Goal: Task Accomplishment & Management: Complete application form

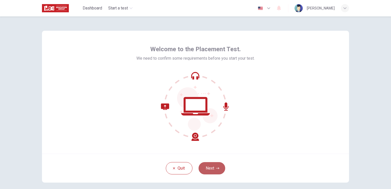
click at [214, 170] on button "Next" at bounding box center [211, 168] width 27 height 12
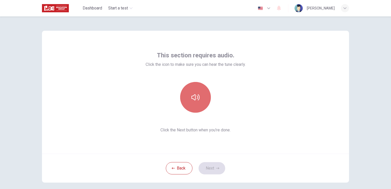
click at [194, 98] on icon "button" at bounding box center [195, 97] width 8 height 8
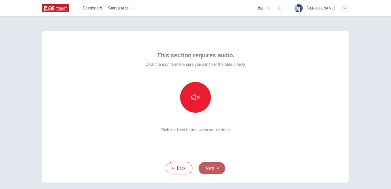
click at [216, 168] on icon "button" at bounding box center [217, 167] width 3 height 3
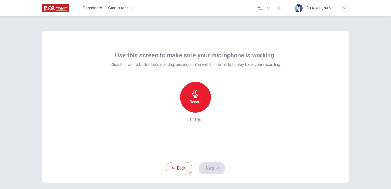
click at [194, 97] on icon "button" at bounding box center [195, 93] width 8 height 8
click at [194, 102] on h6 "Stop" at bounding box center [195, 102] width 8 height 6
click at [219, 109] on icon "button" at bounding box center [218, 108] width 5 height 5
click at [219, 108] on icon "button" at bounding box center [218, 108] width 5 height 5
click at [196, 97] on div "Record" at bounding box center [195, 97] width 31 height 31
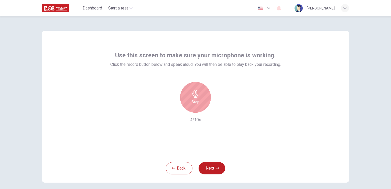
click at [192, 97] on icon "button" at bounding box center [195, 93] width 8 height 8
click at [218, 108] on icon "button" at bounding box center [219, 108] width 2 height 3
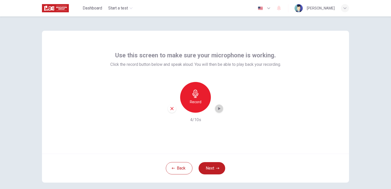
click at [218, 108] on icon "button" at bounding box center [219, 108] width 2 height 3
click at [195, 97] on icon "button" at bounding box center [195, 93] width 8 height 8
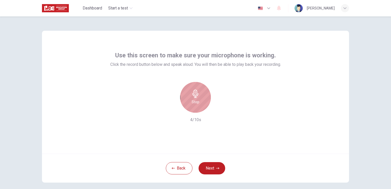
click at [194, 97] on icon "button" at bounding box center [195, 93] width 6 height 8
click at [218, 107] on icon "button" at bounding box center [218, 108] width 5 height 5
click at [276, 123] on div "Use this screen to make sure your microphone is working. Click the record butto…" at bounding box center [195, 92] width 307 height 123
click at [194, 96] on icon "button" at bounding box center [195, 93] width 8 height 8
click at [195, 97] on icon "button" at bounding box center [195, 93] width 8 height 8
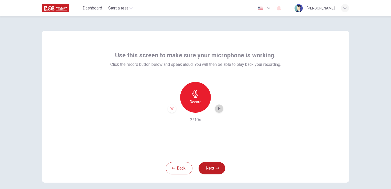
click at [218, 108] on icon "button" at bounding box center [218, 108] width 5 height 5
click at [197, 100] on h6 "Record" at bounding box center [196, 102] width 12 height 6
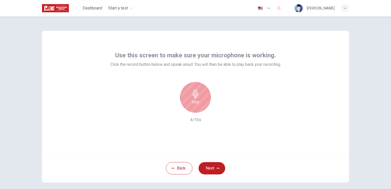
click at [195, 98] on div "Stop" at bounding box center [195, 97] width 31 height 31
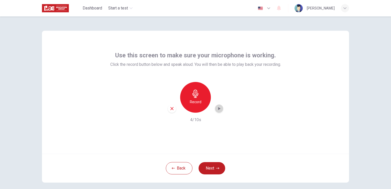
click at [218, 108] on icon "button" at bounding box center [219, 108] width 2 height 3
drag, startPoint x: 372, startPoint y: 0, endPoint x: 241, endPoint y: 103, distance: 166.0
click at [241, 103] on div "Record 4/10s" at bounding box center [195, 102] width 170 height 41
click at [304, 139] on div "Use this screen to make sure your microphone is working. Click the record butto…" at bounding box center [195, 92] width 307 height 123
click at [197, 96] on icon "button" at bounding box center [195, 93] width 8 height 8
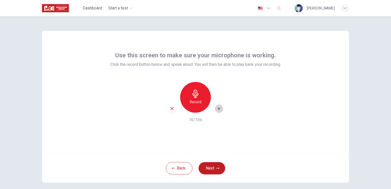
click at [218, 109] on icon "button" at bounding box center [219, 108] width 2 height 3
click at [171, 108] on icon "button" at bounding box center [171, 108] width 3 height 3
click at [196, 104] on h6 "Record" at bounding box center [196, 102] width 12 height 6
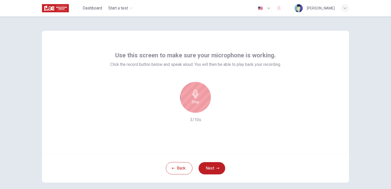
click at [196, 101] on h6 "Stop" at bounding box center [195, 102] width 8 height 6
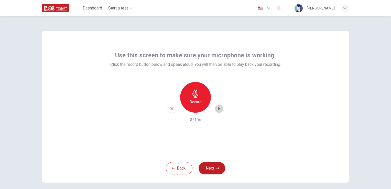
click at [218, 109] on icon "button" at bounding box center [219, 108] width 2 height 3
click at [196, 96] on icon "button" at bounding box center [195, 93] width 8 height 8
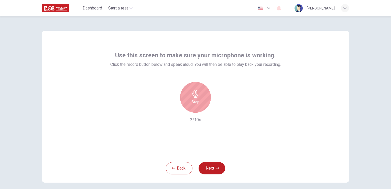
click at [196, 96] on icon "button" at bounding box center [195, 93] width 8 height 8
click at [218, 108] on icon "button" at bounding box center [219, 108] width 2 height 3
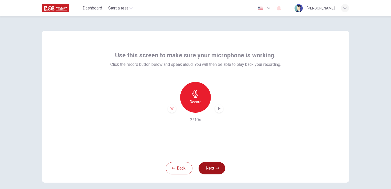
click at [213, 169] on button "Next" at bounding box center [211, 168] width 27 height 12
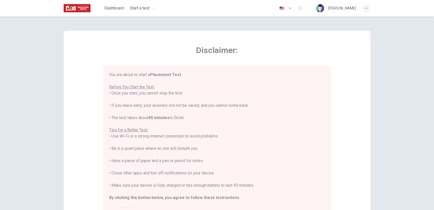
click at [289, 7] on icon "button" at bounding box center [290, 8] width 6 height 6
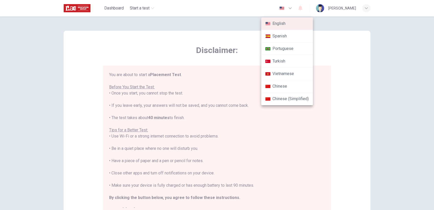
click at [342, 77] on div at bounding box center [217, 105] width 434 height 210
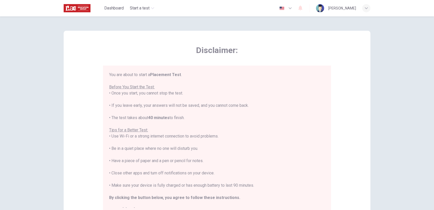
click at [365, 8] on icon "button" at bounding box center [366, 8] width 3 height 3
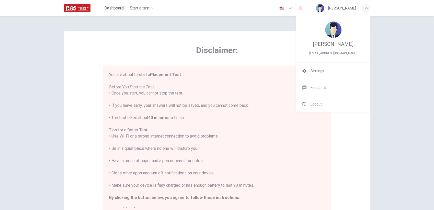
click at [335, 31] on img at bounding box center [333, 29] width 16 height 16
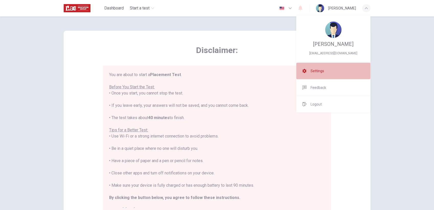
click at [313, 70] on span "Settings" at bounding box center [318, 71] width 14 height 6
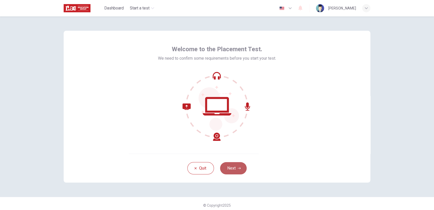
click at [235, 165] on button "Next" at bounding box center [233, 168] width 27 height 12
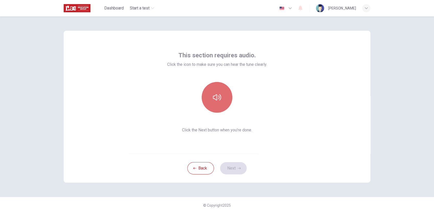
click at [218, 99] on icon "button" at bounding box center [217, 97] width 8 height 8
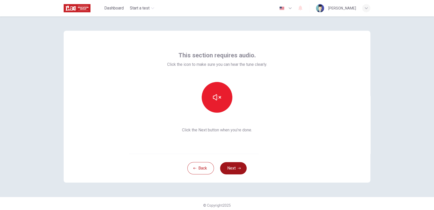
click at [235, 170] on button "Next" at bounding box center [233, 168] width 27 height 12
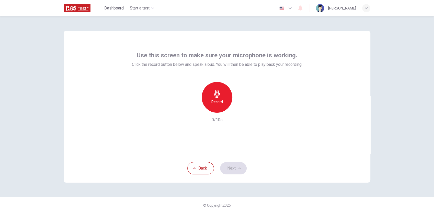
click at [216, 102] on h6 "Record" at bounding box center [217, 102] width 12 height 6
click at [216, 100] on h6 "Stop" at bounding box center [217, 102] width 8 height 6
click at [239, 109] on icon "button" at bounding box center [240, 108] width 5 height 5
click at [232, 170] on button "Next" at bounding box center [233, 168] width 27 height 12
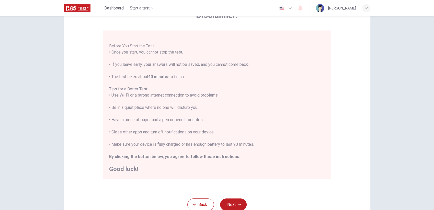
scroll to position [74, 0]
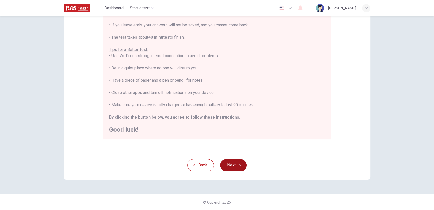
click at [233, 163] on button "Next" at bounding box center [233, 165] width 27 height 12
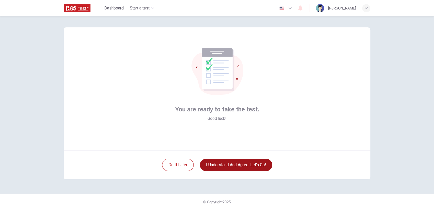
scroll to position [3, 0]
click at [241, 164] on button "I understand and agree. Let’s go!" at bounding box center [236, 165] width 72 height 12
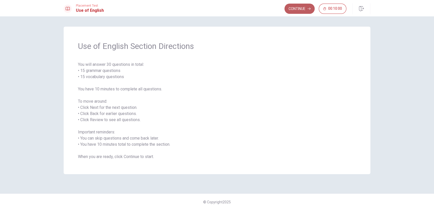
click at [297, 10] on button "Continue" at bounding box center [299, 9] width 30 height 10
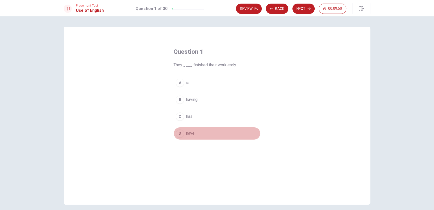
click at [189, 130] on span "have" at bounding box center [190, 133] width 8 height 6
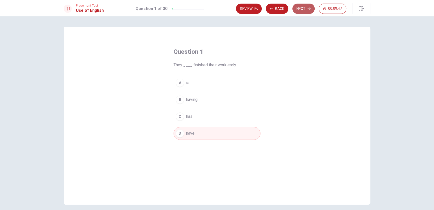
click at [301, 10] on button "Next" at bounding box center [303, 9] width 22 height 10
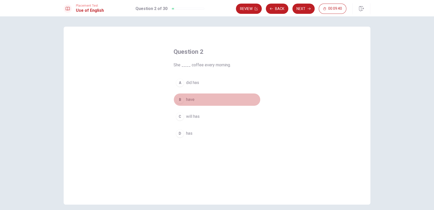
click at [191, 98] on span "have" at bounding box center [190, 99] width 8 height 6
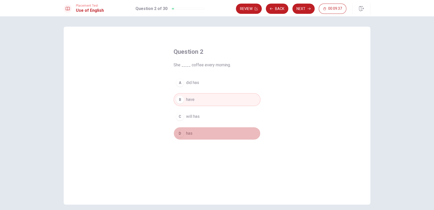
click at [186, 131] on span "has" at bounding box center [189, 133] width 6 height 6
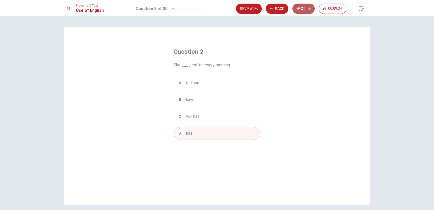
click at [303, 9] on button "Next" at bounding box center [303, 9] width 22 height 10
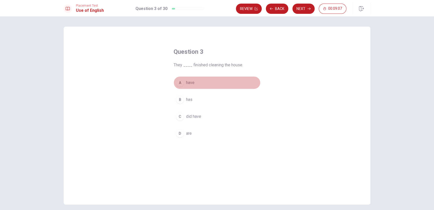
click at [190, 82] on span "have" at bounding box center [190, 82] width 8 height 6
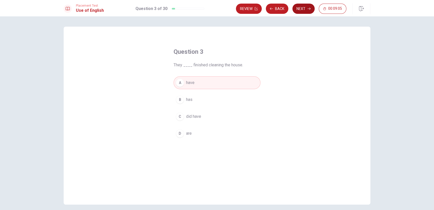
click at [306, 9] on button "Next" at bounding box center [303, 9] width 22 height 10
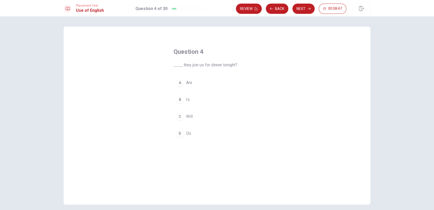
click at [186, 116] on span "Will" at bounding box center [189, 116] width 7 height 6
click at [303, 9] on button "Next" at bounding box center [303, 9] width 22 height 10
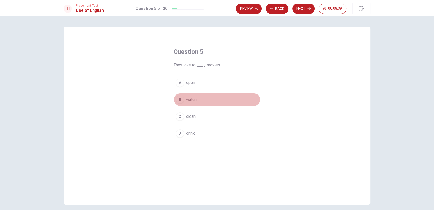
click at [190, 99] on span "watch" at bounding box center [191, 99] width 10 height 6
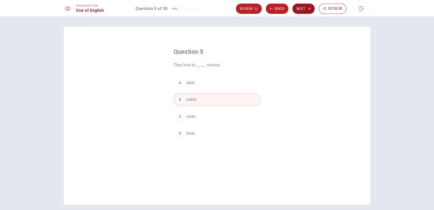
click at [303, 9] on button "Next" at bounding box center [303, 9] width 22 height 10
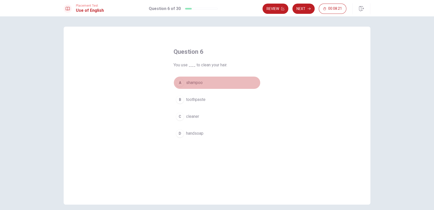
click at [198, 83] on span "shampoo" at bounding box center [194, 82] width 17 height 6
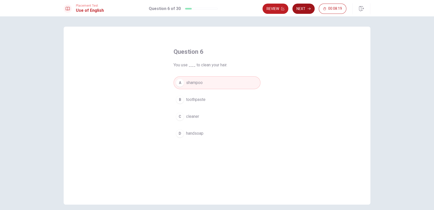
click at [303, 12] on button "Next" at bounding box center [303, 9] width 22 height 10
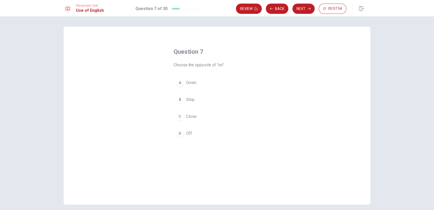
drag, startPoint x: 187, startPoint y: 132, endPoint x: 189, endPoint y: 127, distance: 5.4
click at [187, 132] on span "Off" at bounding box center [189, 133] width 6 height 6
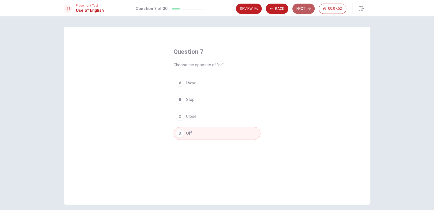
click at [303, 7] on button "Next" at bounding box center [303, 9] width 22 height 10
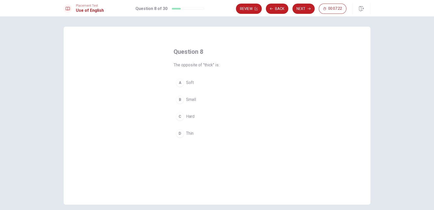
click at [189, 132] on span "Thin" at bounding box center [189, 133] width 7 height 6
click at [301, 11] on button "Next" at bounding box center [303, 9] width 22 height 10
click at [196, 101] on span "mechanic" at bounding box center [194, 99] width 17 height 6
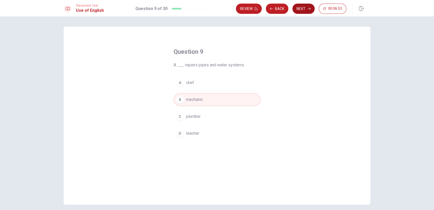
click at [303, 9] on button "Next" at bounding box center [303, 9] width 22 height 10
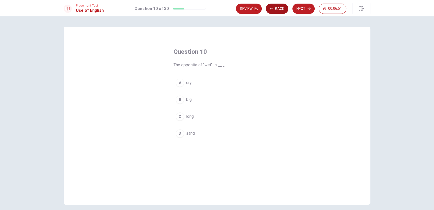
click at [276, 7] on button "Back" at bounding box center [277, 9] width 22 height 10
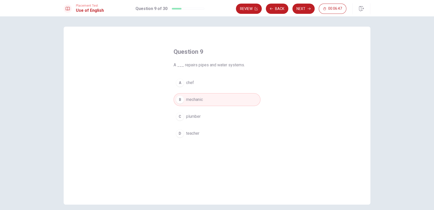
click at [190, 118] on span "plumber" at bounding box center [193, 116] width 15 height 6
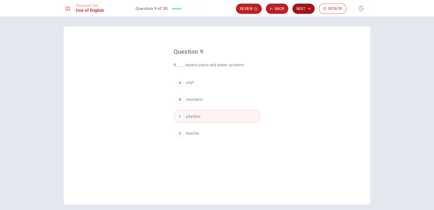
click at [302, 9] on button "Next" at bounding box center [303, 9] width 22 height 10
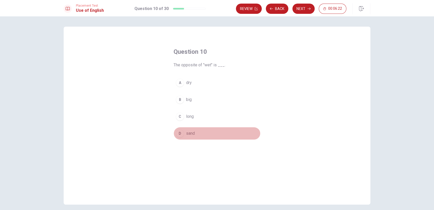
click at [191, 134] on span "sand" at bounding box center [190, 133] width 9 height 6
click at [186, 80] on span "dry" at bounding box center [189, 82] width 6 height 6
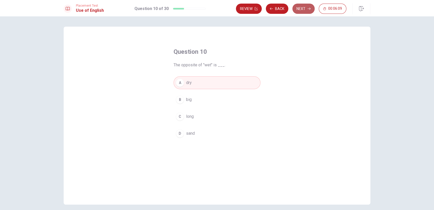
click at [303, 10] on button "Next" at bounding box center [303, 9] width 22 height 10
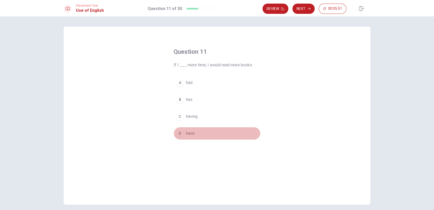
click at [189, 132] on span "have" at bounding box center [190, 133] width 8 height 6
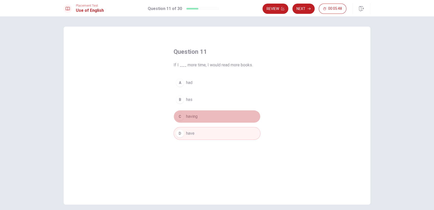
click at [195, 114] on span "having" at bounding box center [192, 116] width 12 height 6
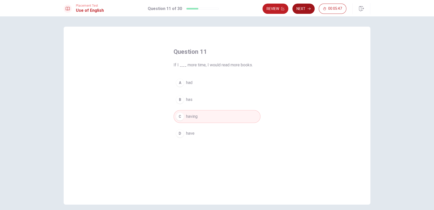
click at [305, 10] on button "Next" at bounding box center [303, 9] width 22 height 10
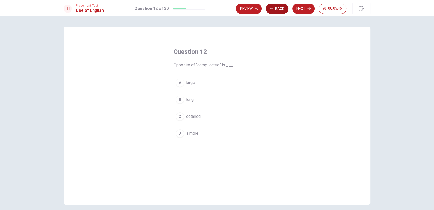
click at [271, 11] on button "Back" at bounding box center [277, 9] width 22 height 10
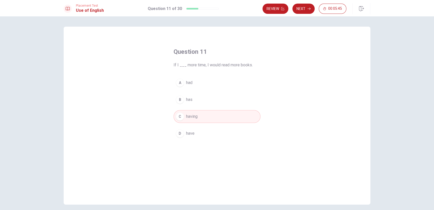
click at [186, 132] on span "have" at bounding box center [190, 133] width 8 height 6
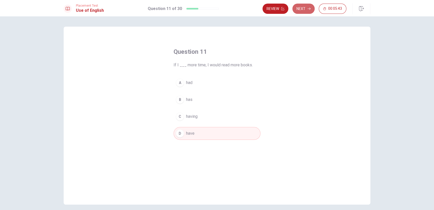
click at [302, 10] on button "Next" at bounding box center [303, 9] width 22 height 10
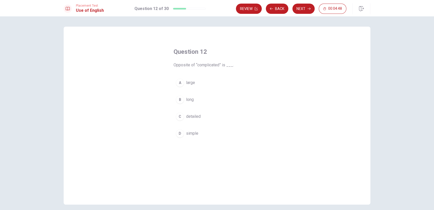
click at [193, 113] on span "detailed" at bounding box center [193, 116] width 15 height 6
click at [303, 10] on button "Next" at bounding box center [303, 9] width 22 height 10
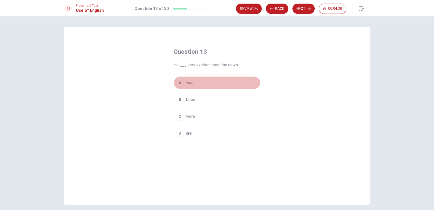
click at [188, 81] on span "was" at bounding box center [189, 82] width 7 height 6
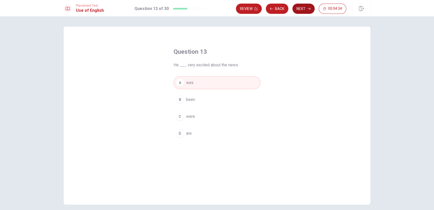
click at [302, 10] on button "Next" at bounding box center [303, 9] width 22 height 10
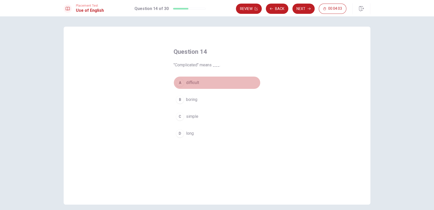
click at [194, 81] on span "difficult" at bounding box center [192, 82] width 13 height 6
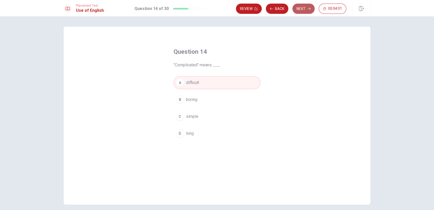
click at [302, 9] on button "Next" at bounding box center [303, 9] width 22 height 10
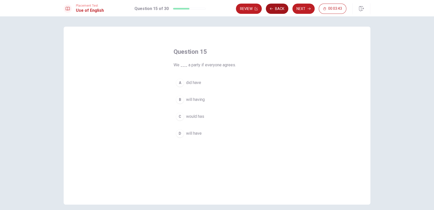
click at [277, 7] on button "Back" at bounding box center [277, 9] width 22 height 10
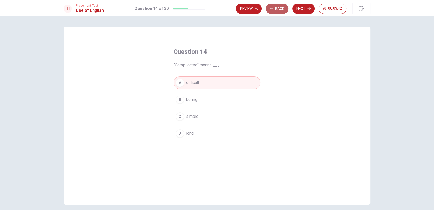
click at [276, 7] on button "Back" at bounding box center [277, 9] width 22 height 10
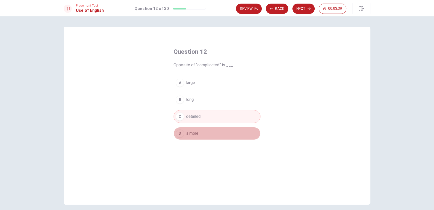
click at [194, 130] on span "simple" at bounding box center [192, 133] width 12 height 6
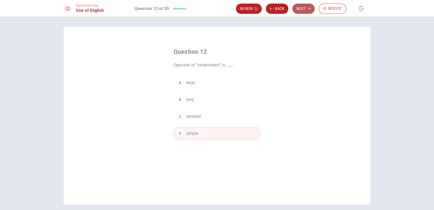
click at [300, 7] on button "Next" at bounding box center [303, 9] width 22 height 10
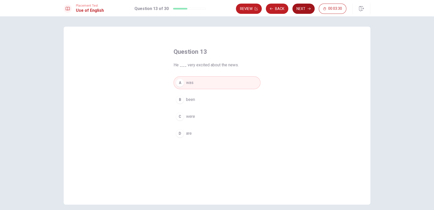
click at [299, 9] on button "Next" at bounding box center [303, 9] width 22 height 10
click at [299, 9] on div "Review Back Next 00:03:29" at bounding box center [291, 9] width 110 height 10
click at [299, 9] on button "Next" at bounding box center [303, 9] width 22 height 10
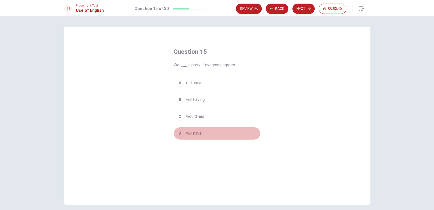
click at [193, 133] on span "will have" at bounding box center [194, 133] width 16 height 6
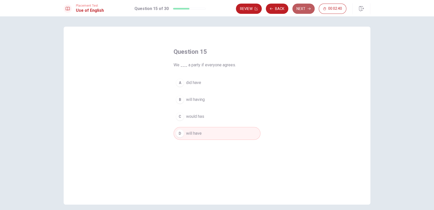
click at [300, 8] on button "Next" at bounding box center [303, 9] width 22 height 10
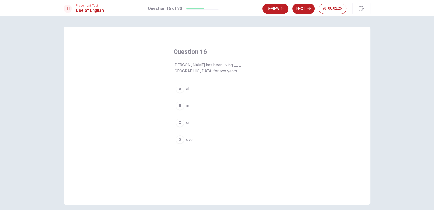
click at [184, 103] on button "B in" at bounding box center [217, 105] width 87 height 13
click at [307, 9] on icon "button" at bounding box center [308, 8] width 3 height 3
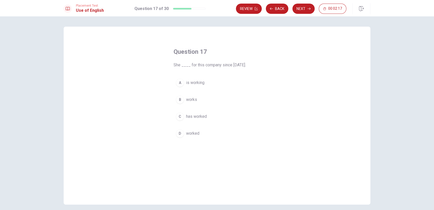
click at [200, 83] on span "is working" at bounding box center [195, 82] width 18 height 6
click at [301, 6] on button "Next" at bounding box center [303, 9] width 22 height 10
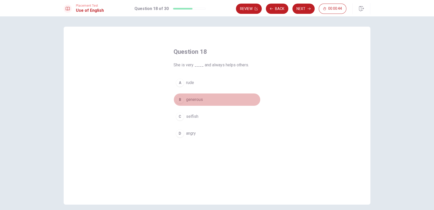
click at [192, 97] on span "generous" at bounding box center [194, 99] width 17 height 6
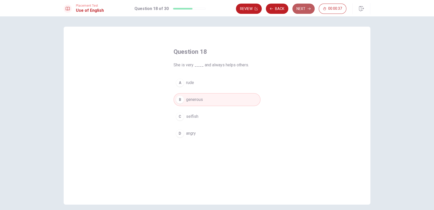
click at [304, 9] on button "Next" at bounding box center [303, 9] width 22 height 10
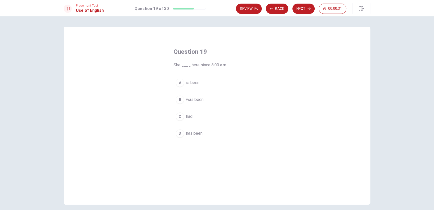
click at [188, 134] on span "has been" at bounding box center [194, 133] width 16 height 6
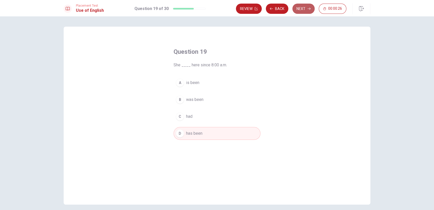
click at [297, 8] on button "Next" at bounding box center [303, 9] width 22 height 10
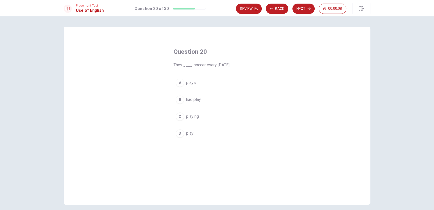
click at [186, 133] on span "play" at bounding box center [189, 133] width 7 height 6
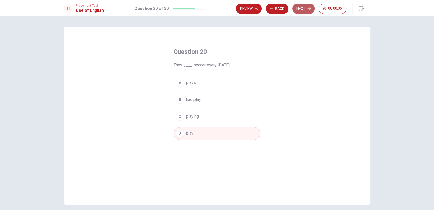
click at [303, 8] on button "Next" at bounding box center [303, 9] width 22 height 10
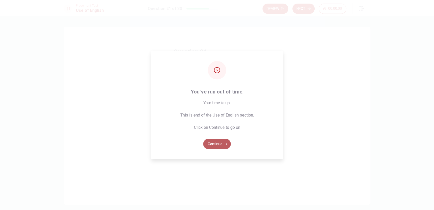
click at [217, 140] on button "Continue" at bounding box center [217, 144] width 28 height 10
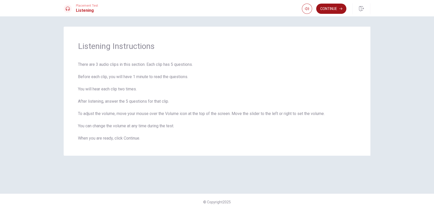
click at [327, 5] on button "Continue" at bounding box center [331, 9] width 30 height 10
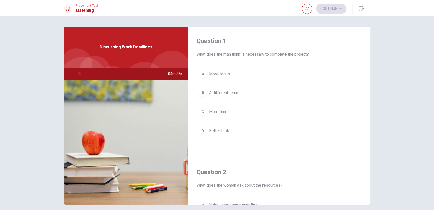
click at [214, 73] on span "More focus" at bounding box center [219, 74] width 21 height 6
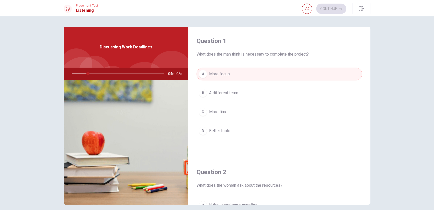
click at [141, 73] on div at bounding box center [117, 73] width 102 height 12
click at [86, 73] on div at bounding box center [117, 73] width 102 height 12
click at [121, 55] on div "Discussing Work Deadlines" at bounding box center [126, 47] width 125 height 41
click at [221, 111] on span "More time" at bounding box center [218, 112] width 18 height 6
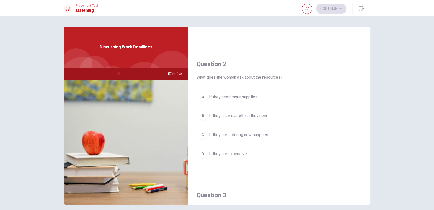
scroll to position [113, 0]
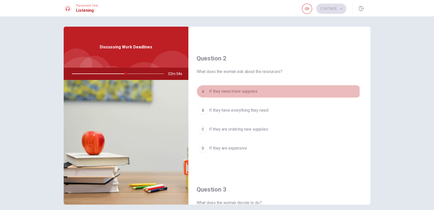
click at [241, 92] on span "If they need more supplies" at bounding box center [233, 91] width 48 height 6
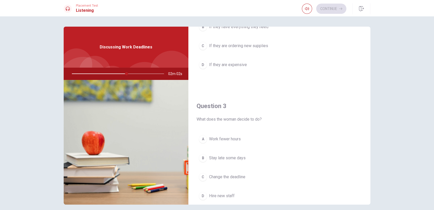
scroll to position [227, 0]
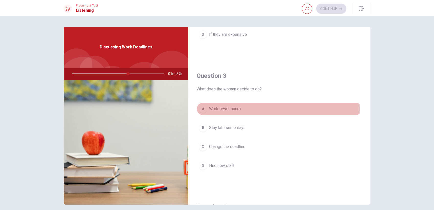
click at [234, 108] on span "Work fewer hours" at bounding box center [225, 109] width 32 height 6
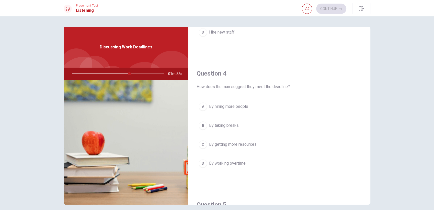
scroll to position [369, 0]
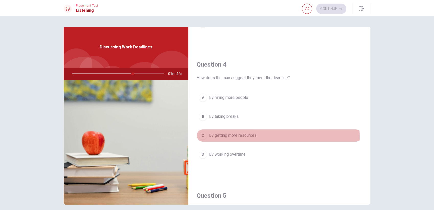
click at [251, 135] on span "By getting more resources" at bounding box center [233, 135] width 48 height 6
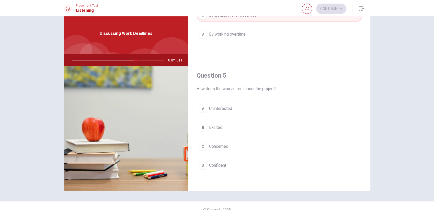
scroll to position [21, 0]
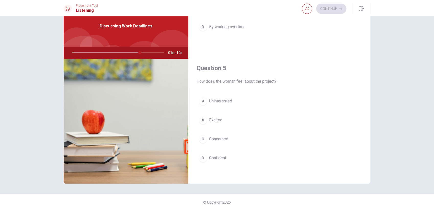
click at [125, 52] on div at bounding box center [117, 53] width 102 height 12
drag, startPoint x: 137, startPoint y: 52, endPoint x: 129, endPoint y: 54, distance: 8.9
click at [129, 54] on div at bounding box center [117, 53] width 102 height 12
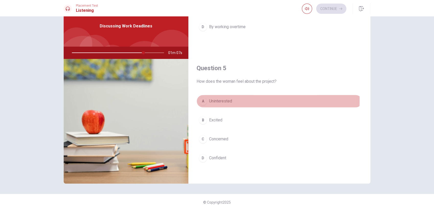
click at [226, 99] on span "Uninterested" at bounding box center [220, 101] width 23 height 6
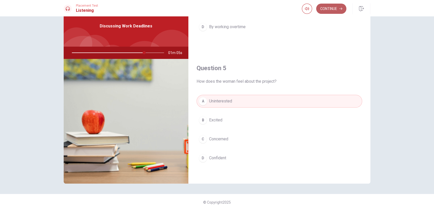
click at [328, 8] on button "Continue" at bounding box center [331, 9] width 30 height 10
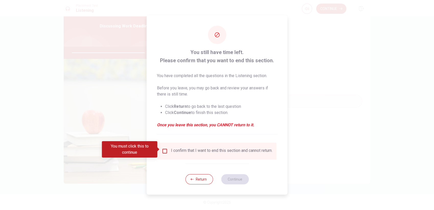
click at [165, 149] on input "You must click this to continue" at bounding box center [165, 151] width 6 height 6
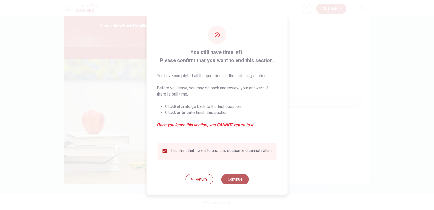
click at [235, 183] on button "Continue" at bounding box center [235, 179] width 28 height 10
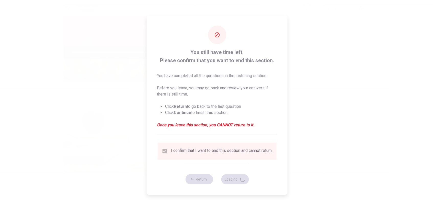
type input "82"
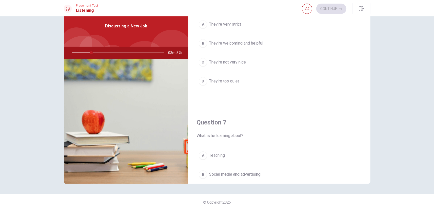
scroll to position [0, 0]
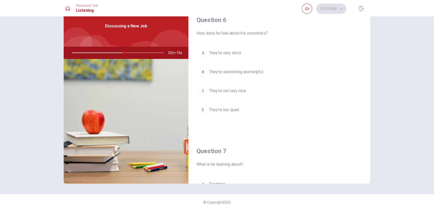
click at [256, 73] on span "They’re welcoming and helpful" at bounding box center [236, 72] width 54 height 6
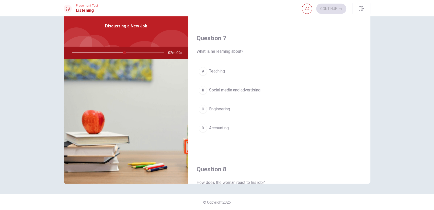
scroll to position [113, 0]
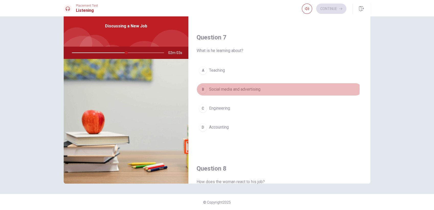
click at [222, 88] on span "Social media and advertising" at bounding box center [234, 89] width 51 height 6
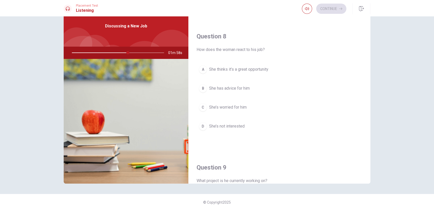
scroll to position [256, 0]
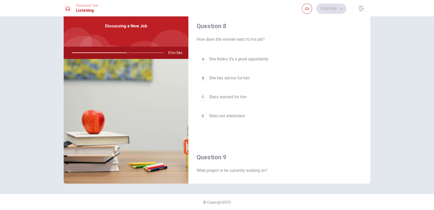
click at [233, 115] on span "She’s not interested" at bounding box center [227, 116] width 36 height 6
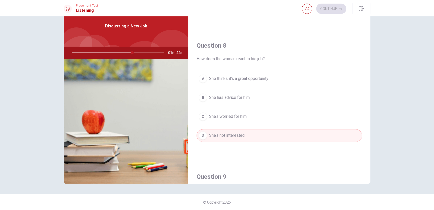
scroll to position [227, 0]
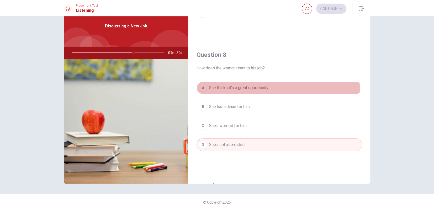
click at [230, 87] on span "She thinks it’s a great opportunity" at bounding box center [238, 88] width 59 height 6
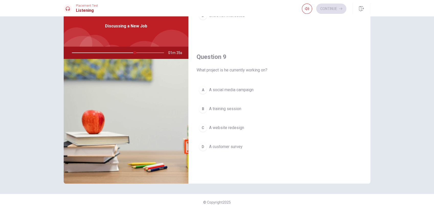
scroll to position [369, 0]
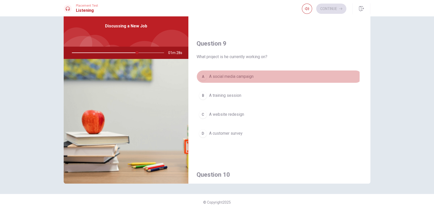
click at [227, 75] on span "A social media campaign" at bounding box center [231, 76] width 44 height 6
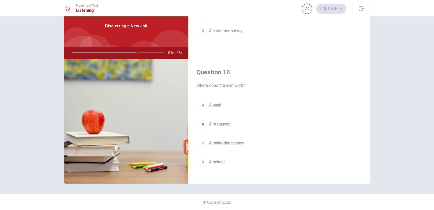
scroll to position [475, 0]
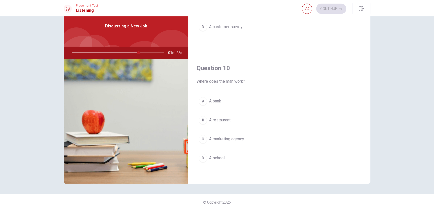
click at [222, 139] on span "A marketing agency" at bounding box center [226, 139] width 35 height 6
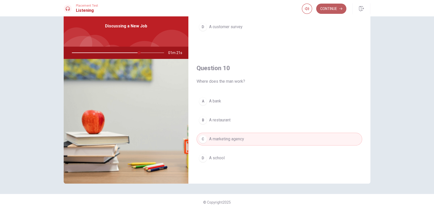
click at [331, 9] on button "Continue" at bounding box center [331, 9] width 30 height 10
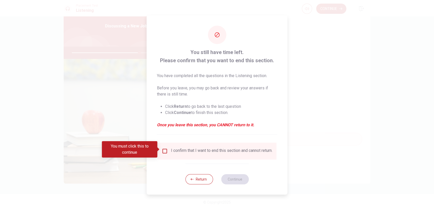
drag, startPoint x: 166, startPoint y: 147, endPoint x: 169, endPoint y: 147, distance: 3.6
click at [166, 148] on input "You must click this to continue" at bounding box center [165, 151] width 6 height 6
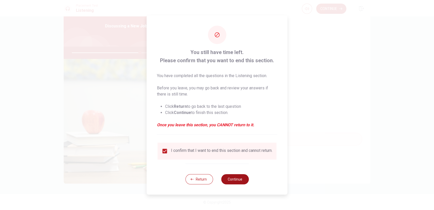
click at [235, 183] on button "Continue" at bounding box center [235, 179] width 28 height 10
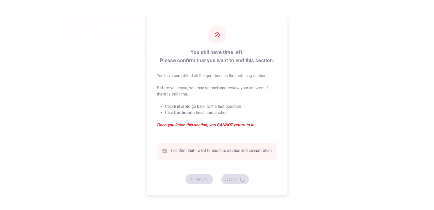
type input "75"
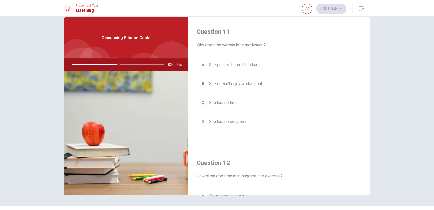
scroll to position [0, 0]
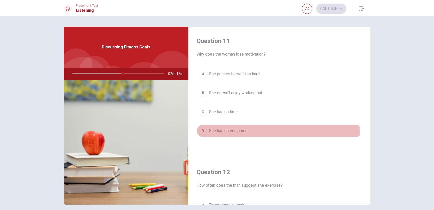
click at [225, 131] on span "She has no equipment" at bounding box center [229, 131] width 40 height 6
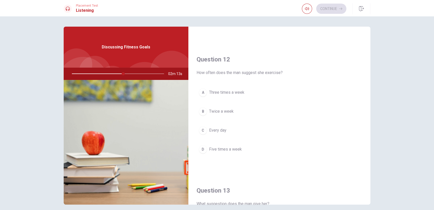
scroll to position [113, 0]
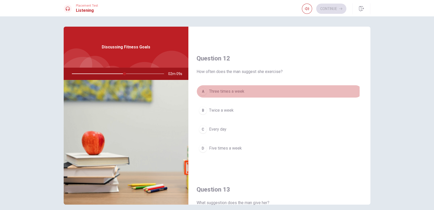
click at [222, 91] on span "Three times a week" at bounding box center [226, 91] width 35 height 6
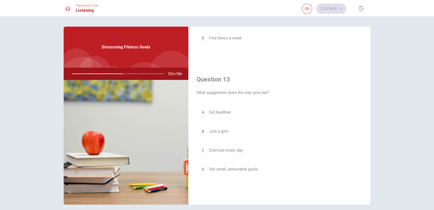
scroll to position [227, 0]
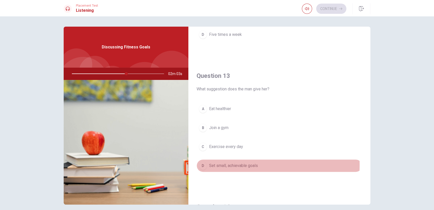
drag, startPoint x: 229, startPoint y: 164, endPoint x: 247, endPoint y: 150, distance: 23.1
click at [230, 164] on span "Set small, achievable goals" at bounding box center [233, 165] width 49 height 6
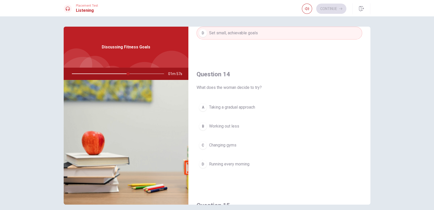
scroll to position [369, 0]
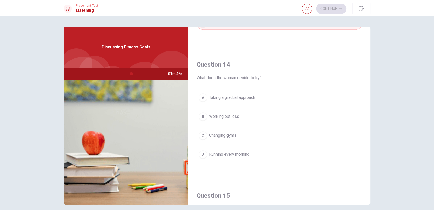
click at [219, 96] on span "Taking a gradual approach" at bounding box center [232, 97] width 46 height 6
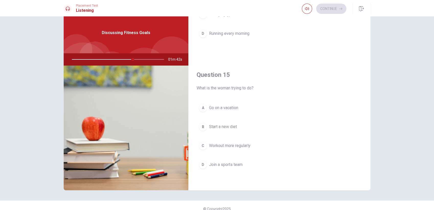
scroll to position [21, 0]
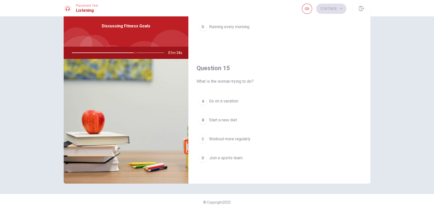
click at [217, 101] on span "Go on a vacation" at bounding box center [223, 101] width 29 height 6
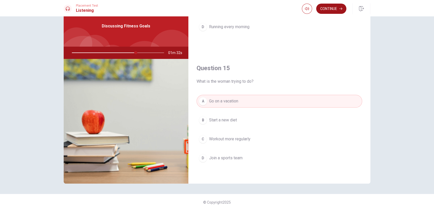
click at [327, 8] on button "Continue" at bounding box center [331, 9] width 30 height 10
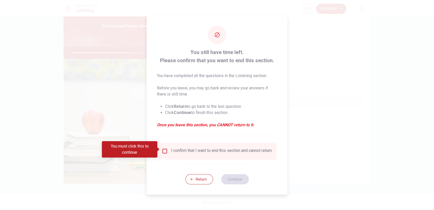
click at [163, 150] on input "You must click this to continue" at bounding box center [165, 151] width 6 height 6
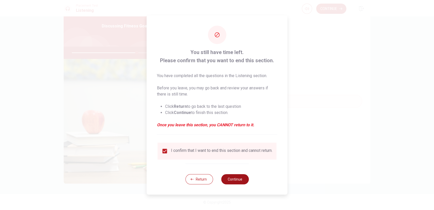
click at [238, 181] on button "Continue" at bounding box center [235, 179] width 28 height 10
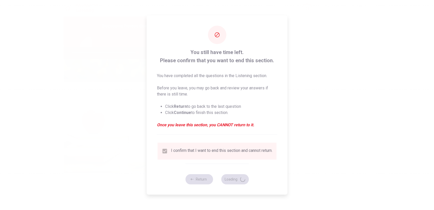
type input "71"
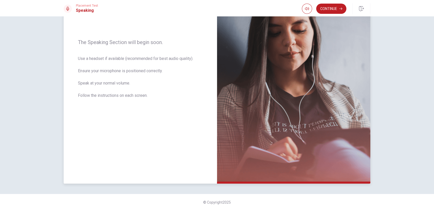
scroll to position [0, 0]
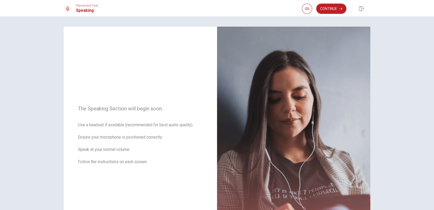
click at [335, 7] on button "Continue" at bounding box center [331, 9] width 30 height 10
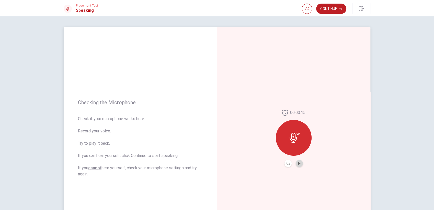
click at [300, 164] on button "Play Audio" at bounding box center [299, 162] width 7 height 7
click at [299, 163] on icon "Play Audio" at bounding box center [299, 163] width 3 height 3
click at [299, 163] on button "Pause Audio" at bounding box center [299, 162] width 7 height 7
click at [330, 12] on button "Continue" at bounding box center [331, 9] width 30 height 10
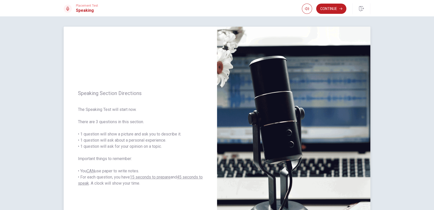
scroll to position [28, 0]
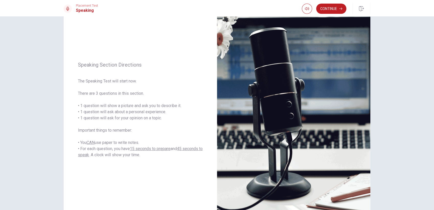
click at [322, 9] on button "Continue" at bounding box center [331, 9] width 30 height 10
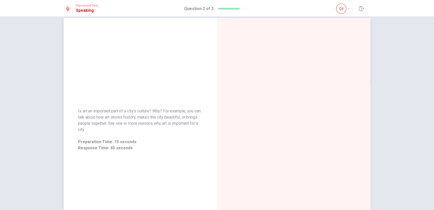
scroll to position [0, 0]
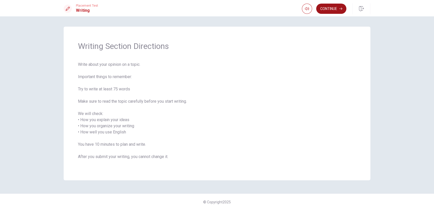
click at [329, 7] on button "Continue" at bounding box center [331, 9] width 30 height 10
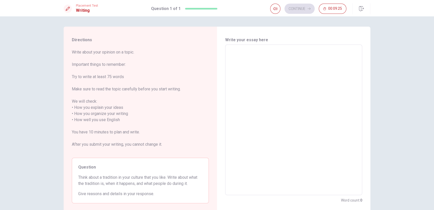
click at [232, 51] on textarea at bounding box center [294, 120] width 130 height 142
type textarea "i"
type textarea "x"
type textarea "i"
type textarea "x"
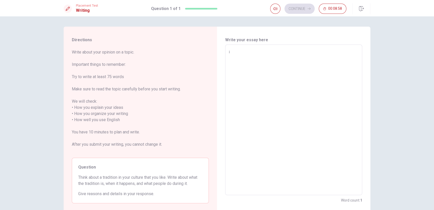
type textarea "i l"
type textarea "x"
type textarea "i li"
type textarea "x"
type textarea "i lik"
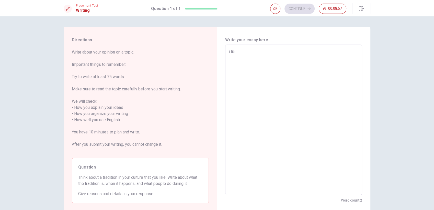
type textarea "x"
type textarea "i like"
type textarea "x"
type textarea "i lik"
type textarea "x"
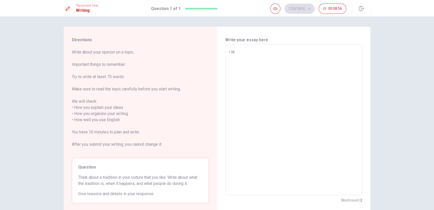
type textarea "i li"
type textarea "x"
type textarea "i l"
type textarea "x"
type textarea "i"
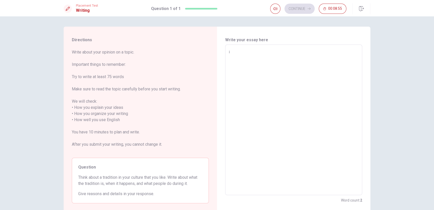
type textarea "x"
type textarea "i"
type textarea "x"
type textarea "p"
type textarea "x"
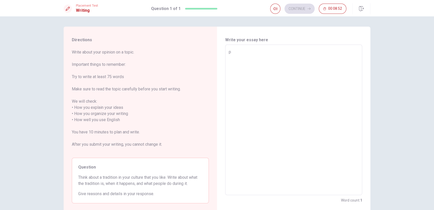
type textarea "pr"
type textarea "x"
type textarea "pre"
type textarea "x"
type textarea "pres"
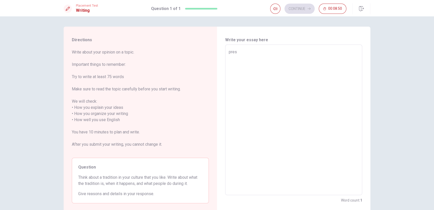
type textarea "x"
type textarea "prese"
type textarea "x"
type textarea "presen"
type textarea "x"
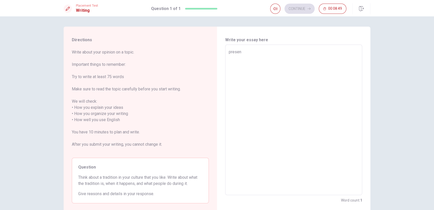
type textarea "present"
type textarea "x"
type textarea "present"
type textarea "x"
type textarea "present m"
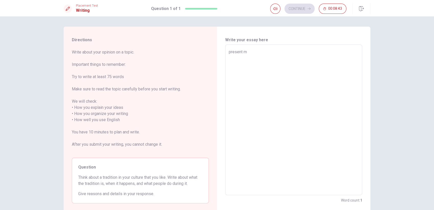
type textarea "x"
type textarea "present me"
type textarea "x"
type textarea "present mee"
type textarea "x"
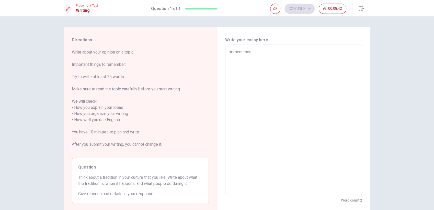
type textarea "present meet"
type textarea "x"
type textarea "present meet"
type textarea "x"
type textarea "present meet w"
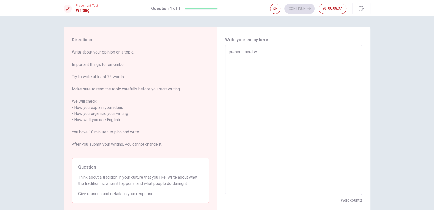
type textarea "x"
type textarea "present meet wi"
type textarea "x"
type textarea "present meet win"
type textarea "x"
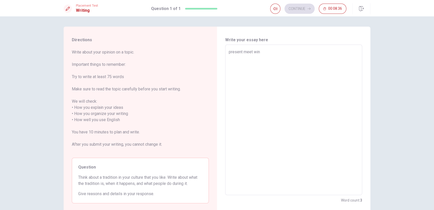
type textarea "present meet [PERSON_NAME]"
type textarea "x"
type textarea "present meet [PERSON_NAME]"
type textarea "x"
type textarea "present meet winter"
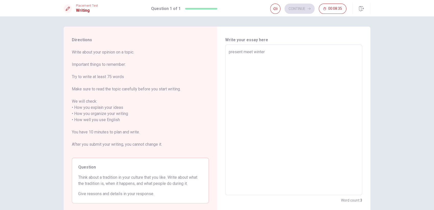
type textarea "x"
type textarea "present meet winter"
type textarea "x"
type textarea "present meet winter a"
type textarea "x"
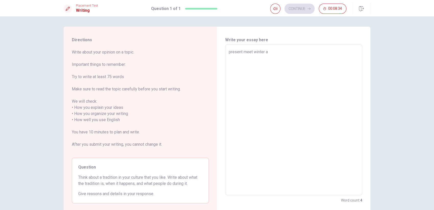
type textarea "present meet winter ab"
type textarea "x"
type textarea "present meet winter a"
type textarea "x"
type textarea "present meet winter an"
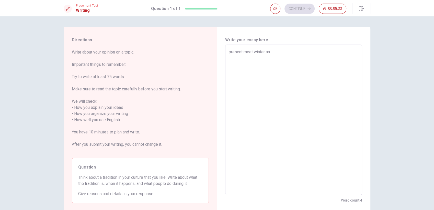
type textarea "x"
type textarea "present meet winter and"
type textarea "x"
type textarea "present meet winter and"
type textarea "x"
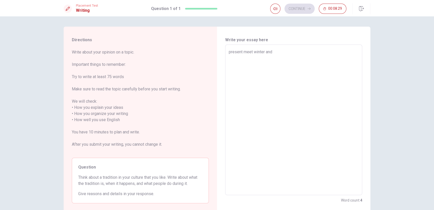
type textarea "present meet winter and s"
type textarea "x"
type textarea "present meet winter and sp"
type textarea "x"
type textarea "present meet winter and spr"
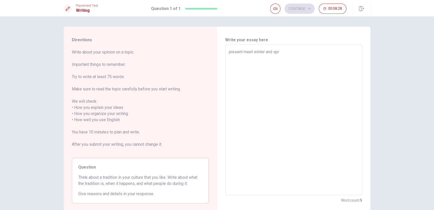
type textarea "x"
type textarea "present meet winter and spri"
type textarea "x"
type textarea "present meet winter and sprin"
type textarea "x"
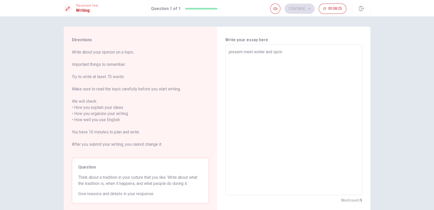
type textarea "present meet winter and spring"
type textarea "x"
type textarea "present meet winter and spring"
type textarea "x"
type textarea "present meet winter and spring i"
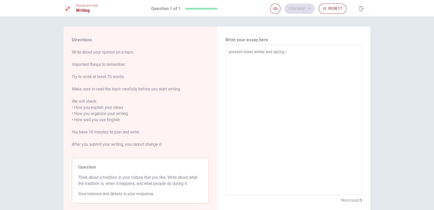
type textarea "x"
type textarea "present meet winter and spring is"
type textarea "x"
type textarea "present meet winter and spring is"
type textarea "x"
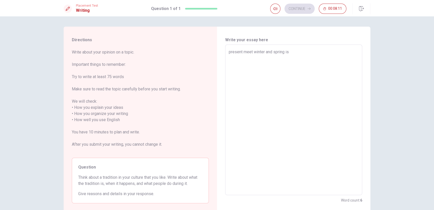
type textarea "present meet winter and spring is"
type textarea "x"
type textarea "present meet winter and spring i"
type textarea "x"
type textarea "present meet winter and spring"
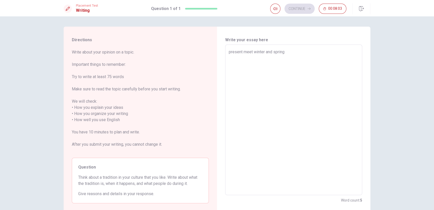
type textarea "x"
type textarea "present meet winter and spring h"
type textarea "x"
type textarea "present meet winter and spring ha"
type textarea "x"
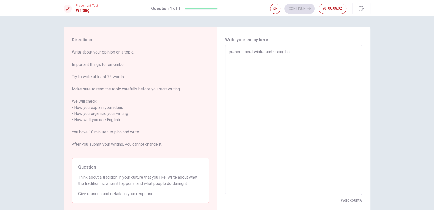
type textarea "present meet winter and spring hav"
type textarea "x"
type textarea "present meet winter and spring have"
type textarea "x"
type textarea "present meet winter and spring have"
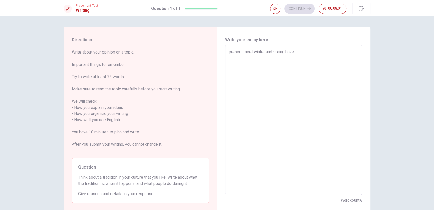
type textarea "x"
type textarea "present meet winter and spring have n"
type textarea "x"
type textarea "present meet winter and spring have na"
type textarea "x"
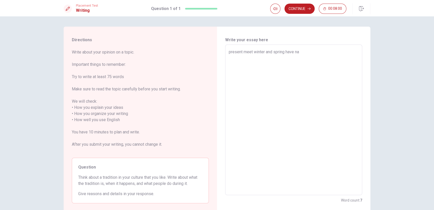
type textarea "present meet winter and spring have nam"
type textarea "x"
type textarea "present meet winter and spring have name"
type textarea "x"
type textarea "present meet winter and spring have name"
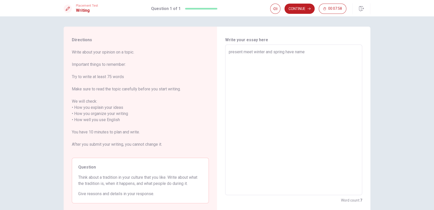
type textarea "x"
type textarea "present meet winter and spring have name a"
type textarea "x"
type textarea "present meet winter and spring have name a"
type textarea "x"
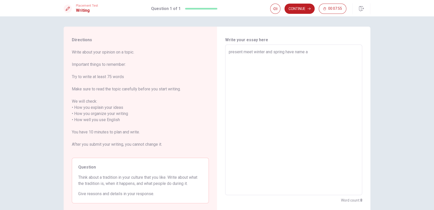
type textarea "present meet winter and spring have name a m"
type textarea "x"
type textarea "present meet winter and spring have name a ma"
type textarea "x"
type textarea "present meet winter and spring have name a mas"
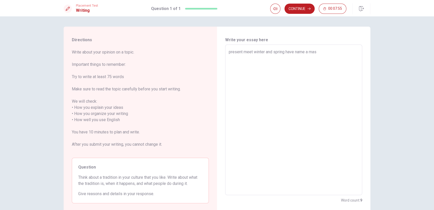
type textarea "x"
type textarea "present meet winter and spring have name a masl"
type textarea "x"
type textarea "present meet winter and spring have name a masle"
type textarea "x"
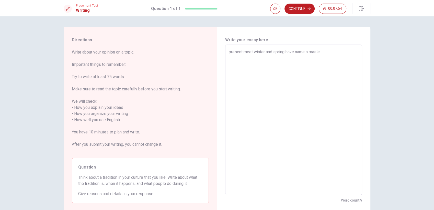
type textarea "present meet winter and spring have name a maslen"
type textarea "x"
type textarea "present meet winter and spring have name a masleni"
type textarea "x"
type textarea "present meet winter and spring have name a maslenit"
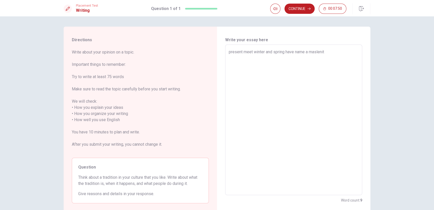
type textarea "x"
type textarea "present meet winter and spring have name a maslenits"
type textarea "x"
type textarea "present meet winter and spring have name a [DATE]"
type textarea "x"
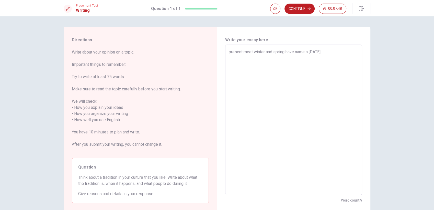
type textarea "present meet winter and spring have name a maslenitsa/"
type textarea "x"
type textarea "present meet winter and spring have name a maslenitsa/"
type textarea "x"
type textarea "present meet winter and spring have name a maslenitsa/"
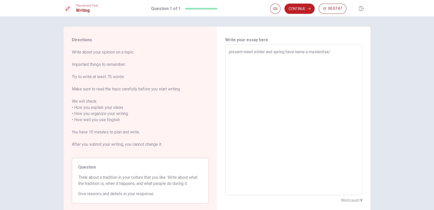
type textarea "x"
type textarea "present meet winter and spring have name a [DATE]"
type textarea "x"
type textarea "present meet winter and spring have name a [DATE]."
type textarea "x"
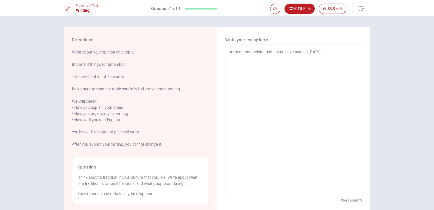
type textarea "present meet winter and spring have name a [DATE]."
type textarea "x"
type textarea "present meet winter and spring have name a [DATE]. A"
type textarea "x"
type textarea "present meet winter and spring have name a [DATE]. As"
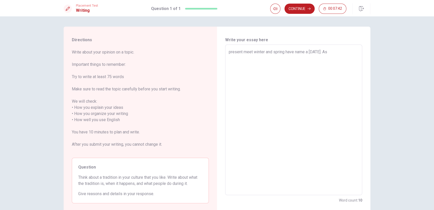
type textarea "x"
type textarea "present meet winter and spring have name a [DATE]. As"
type textarea "x"
type textarea "present meet winter and spring have name a [DATE]. As f"
type textarea "x"
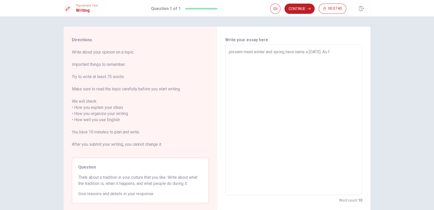
type textarea "present meet winter and spring have name a [DATE]. As fo"
type textarea "x"
type textarea "present meet winter and spring have name a [DATE]. As for"
type textarea "x"
type textarea "present meet winter and spring have name a [DATE]. As for"
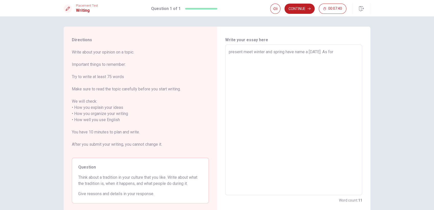
type textarea "x"
type textarea "present meet winter and spring have name a [DATE]. As for m"
type textarea "x"
type textarea "present meet winter and spring have name a [DATE]. As for me"
type textarea "x"
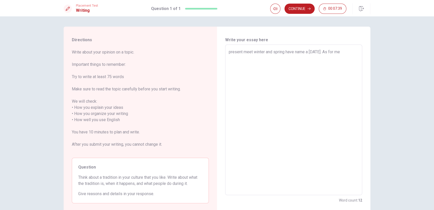
type textarea "present meet winter and spring have name a [DATE]. As for me"
type textarea "x"
type textarea "present meet winter and spring have name a [DATE]. As for me i"
type textarea "x"
type textarea "present meet winter and spring have name a [DATE]. As for me it"
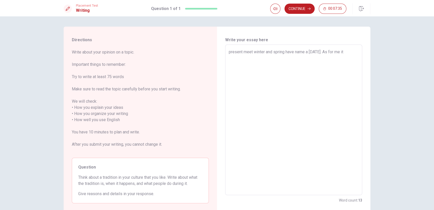
type textarea "x"
type textarea "present meet winter and spring have name a [DATE]. As for me it"
type textarea "x"
type textarea "present meet winter and spring have name a [DATE]. As for me it i"
type textarea "x"
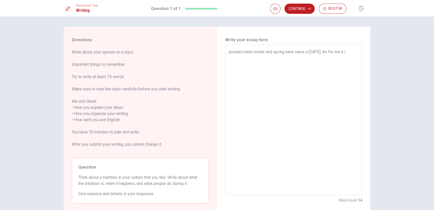
type textarea "present meet winter and spring have name a [DATE]. As for me it is"
type textarea "x"
type textarea "present meet winter and spring have name a [DATE]. As for me it is"
type textarea "x"
type textarea "present meet winter and spring have name a [DATE]. As for me it is a"
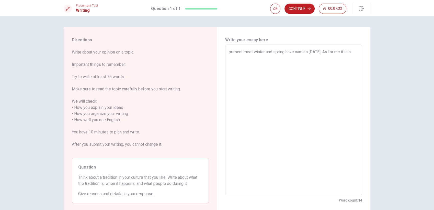
type textarea "x"
type textarea "present meet winter and spring have name a [DATE]. As for me it is a"
type textarea "x"
type textarea "present meet winter and spring have name a [DATE]. As for me it is a v"
type textarea "x"
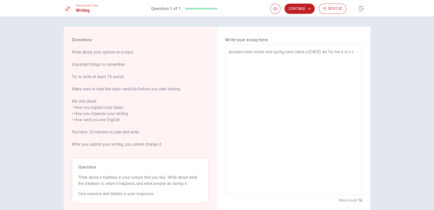
type textarea "present meet winter and spring have name a [DATE]. As for me it is a ve"
type textarea "x"
type textarea "present meet winter and spring have name a [DATE]. As for me it is a ver"
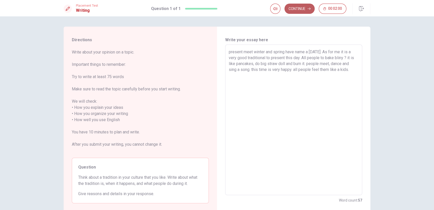
click at [299, 10] on button "Continue" at bounding box center [299, 9] width 30 height 10
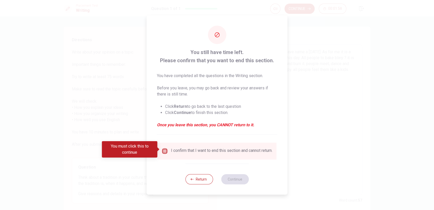
click at [165, 149] on input "You must click this to continue" at bounding box center [165, 151] width 6 height 6
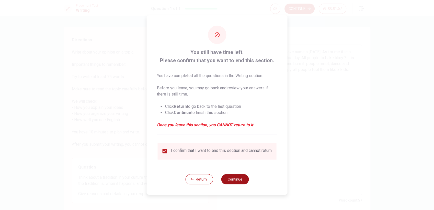
click at [238, 182] on button "Continue" at bounding box center [235, 179] width 28 height 10
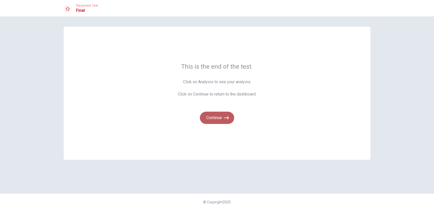
click at [221, 117] on button "Continue" at bounding box center [217, 117] width 34 height 12
